Goal: Use online tool/utility: Utilize a website feature to perform a specific function

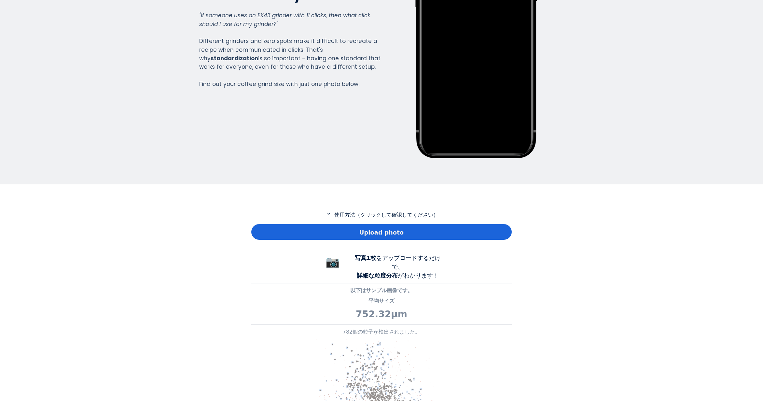
scroll to position [471, 260]
click at [372, 235] on span "Upload photo" at bounding box center [381, 232] width 44 height 9
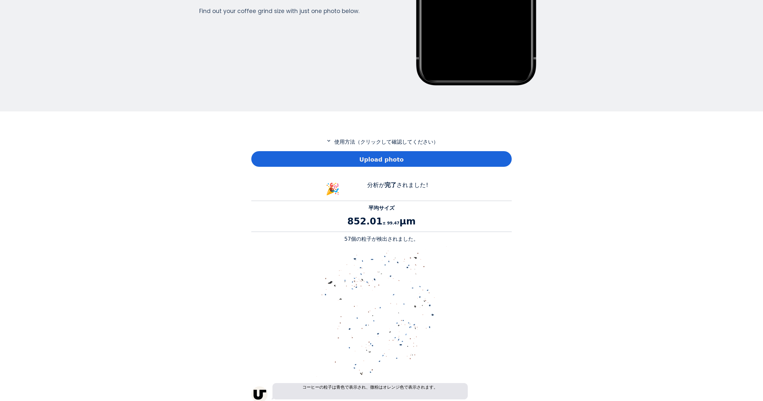
scroll to position [228, 0]
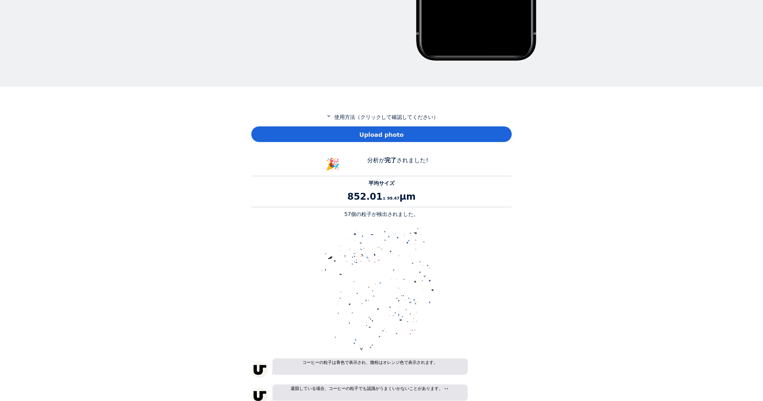
click at [350, 214] on p "57個の粒子が検出されました。" at bounding box center [381, 214] width 260 height 8
copy p "57"
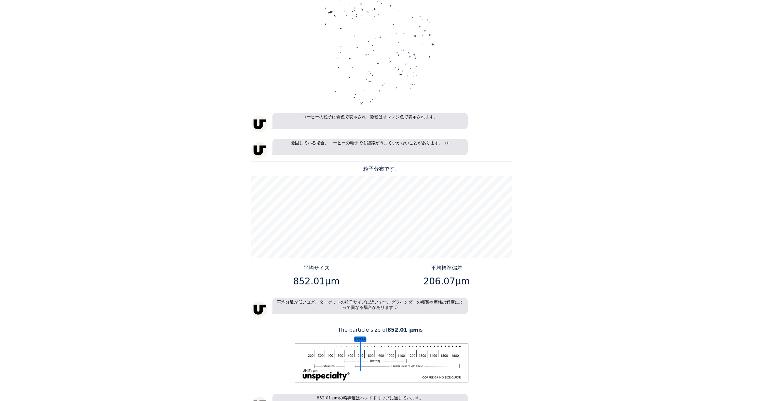
scroll to position [521, 0]
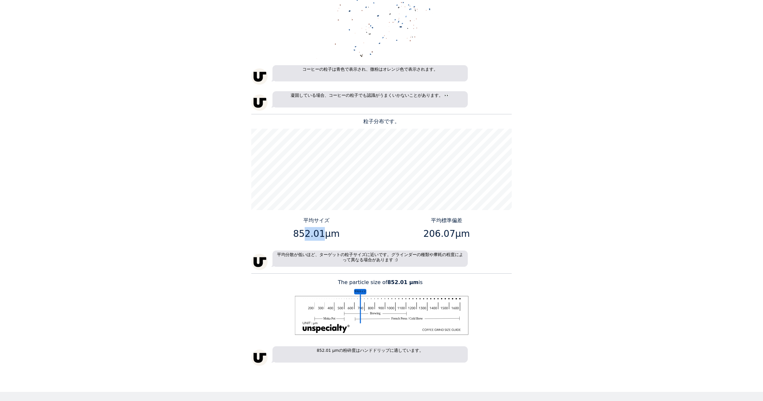
drag, startPoint x: 320, startPoint y: 233, endPoint x: 305, endPoint y: 231, distance: 15.7
click at [305, 231] on p "852.01μm" at bounding box center [316, 234] width 125 height 14
drag, startPoint x: 296, startPoint y: 232, endPoint x: 322, endPoint y: 237, distance: 26.4
click at [322, 237] on p "852.01μm" at bounding box center [316, 234] width 125 height 14
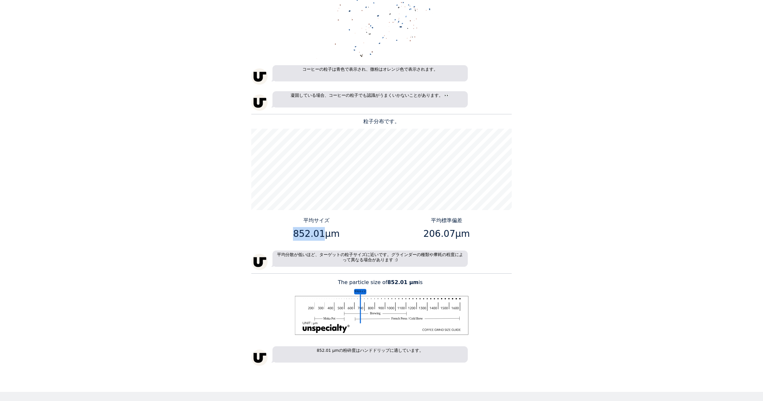
copy p "852.01"
drag, startPoint x: 450, startPoint y: 233, endPoint x: 426, endPoint y: 235, distance: 24.5
click at [426, 235] on p "206.07μm" at bounding box center [446, 234] width 125 height 14
copy p "206.07"
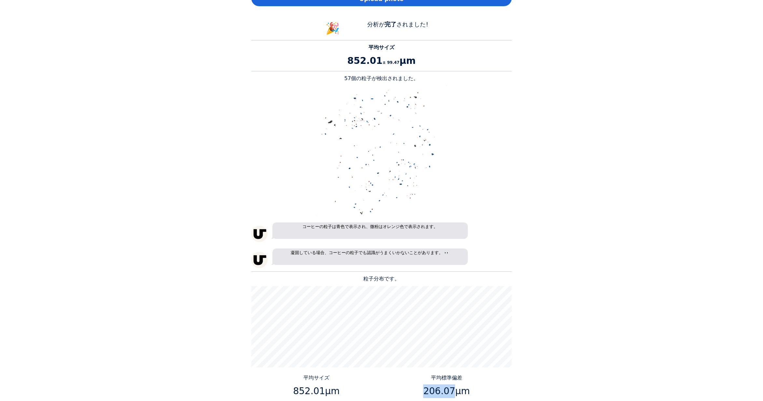
scroll to position [293, 0]
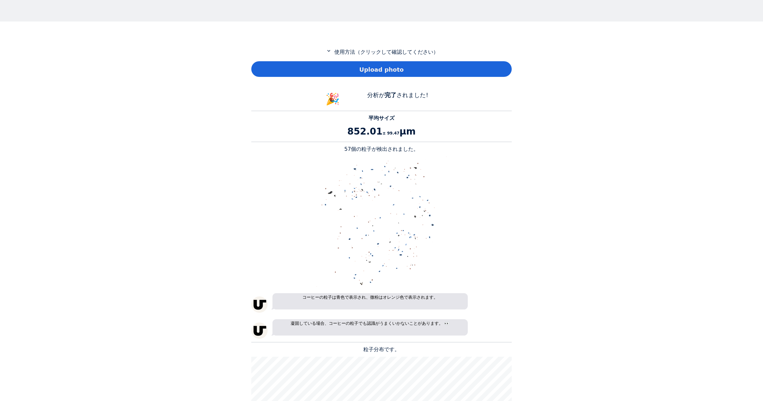
click at [337, 64] on div "Upload photo" at bounding box center [381, 69] width 260 height 16
click at [351, 149] on p "34個の粒子が検出されました。" at bounding box center [381, 149] width 260 height 8
copy p "34"
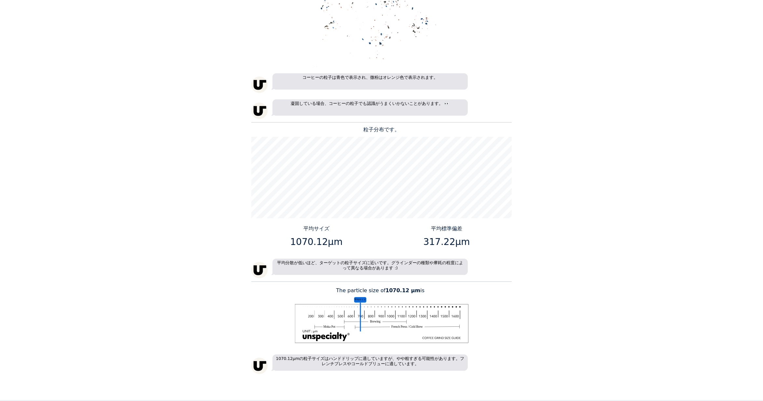
scroll to position [521, 0]
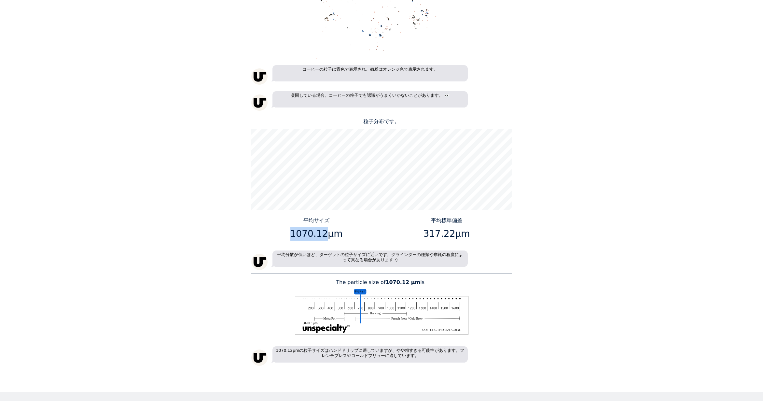
drag, startPoint x: 323, startPoint y: 232, endPoint x: 295, endPoint y: 231, distance: 28.3
click at [295, 231] on p "1070.12μm" at bounding box center [316, 234] width 125 height 14
copy p "1070.12"
drag, startPoint x: 451, startPoint y: 232, endPoint x: 421, endPoint y: 232, distance: 29.9
click at [421, 232] on p "317.22μm" at bounding box center [446, 234] width 125 height 14
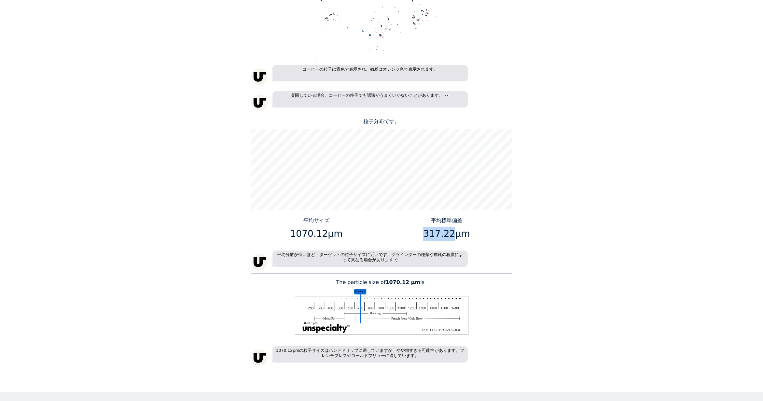
copy p "317.22"
